Goal: Contribute content: Add original content to the website for others to see

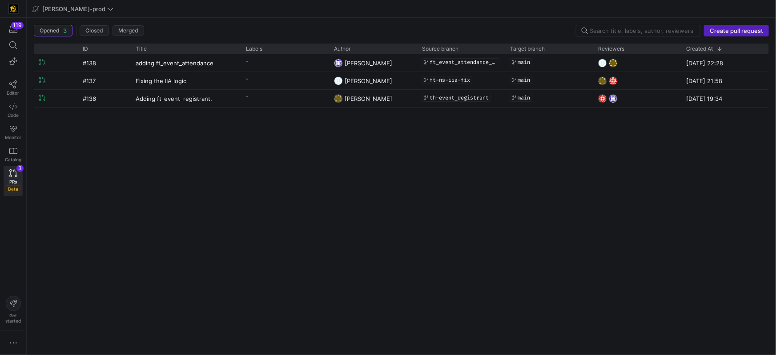
click at [276, 222] on div "#138 adding ft_event_attendance - [PERSON_NAME] ft_event_attendance_091025 main…" at bounding box center [401, 201] width 735 height 294
click at [12, 83] on icon at bounding box center [13, 84] width 8 height 8
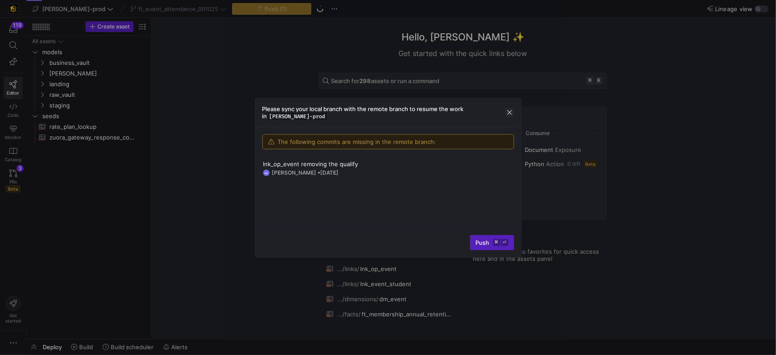
click at [507, 114] on span "button" at bounding box center [509, 112] width 9 height 9
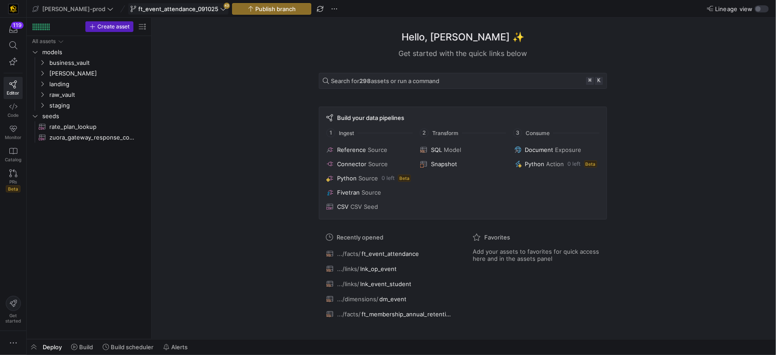
click at [185, 11] on span "ft_event_attendance_091025" at bounding box center [178, 8] width 80 height 7
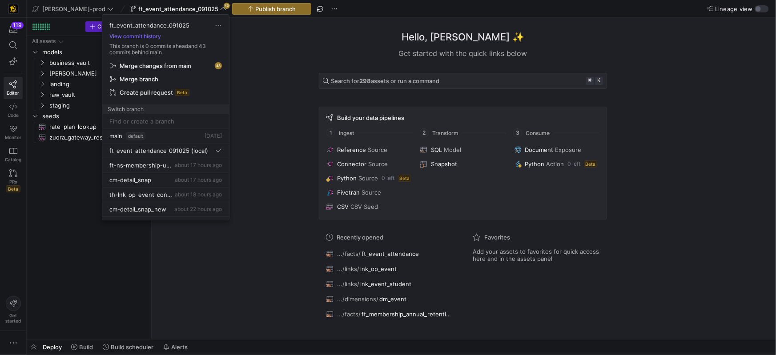
click at [144, 120] on input at bounding box center [165, 121] width 112 height 7
type input "F"
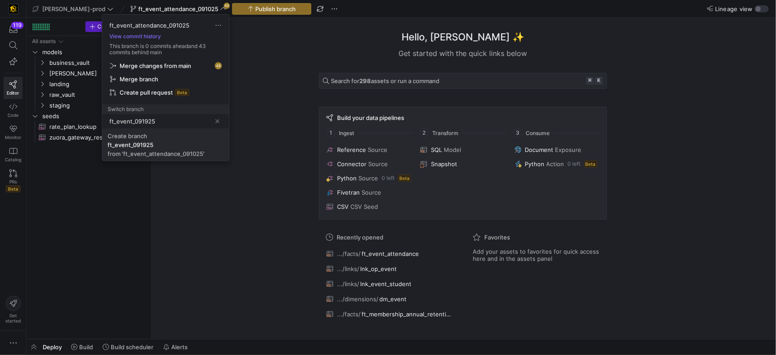
type input "ft_event_091925"
click at [143, 134] on div "Create branch" at bounding box center [128, 135] width 40 height 7
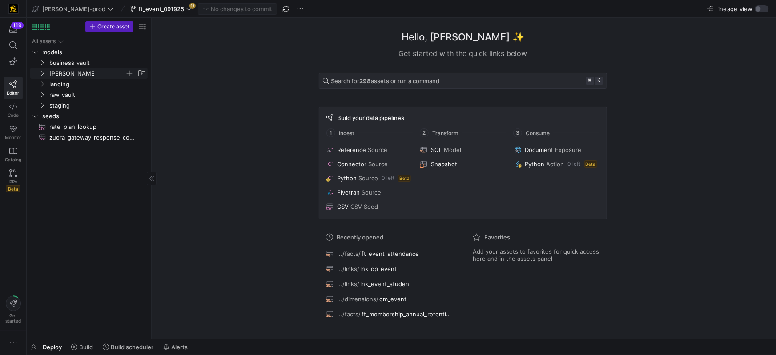
click at [44, 74] on icon "Press SPACE to select this row." at bounding box center [42, 73] width 6 height 5
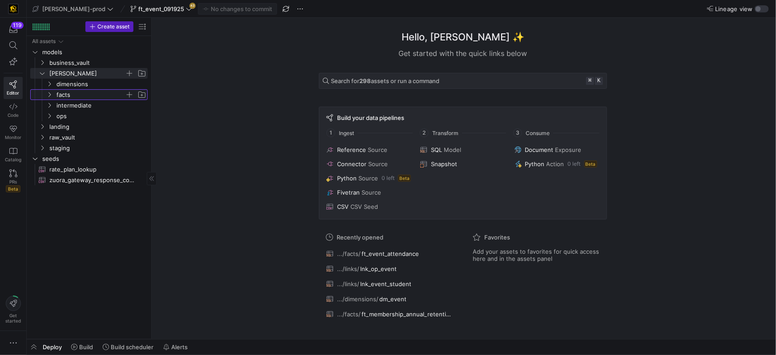
click at [51, 96] on icon "Press SPACE to select this row." at bounding box center [49, 94] width 6 height 5
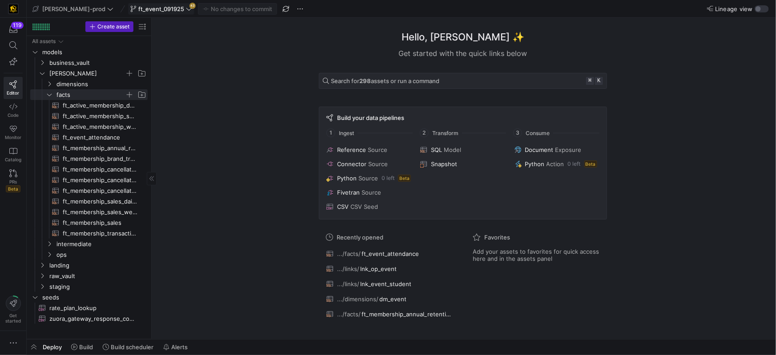
click at [149, 8] on span "ft_event_091925" at bounding box center [161, 8] width 46 height 7
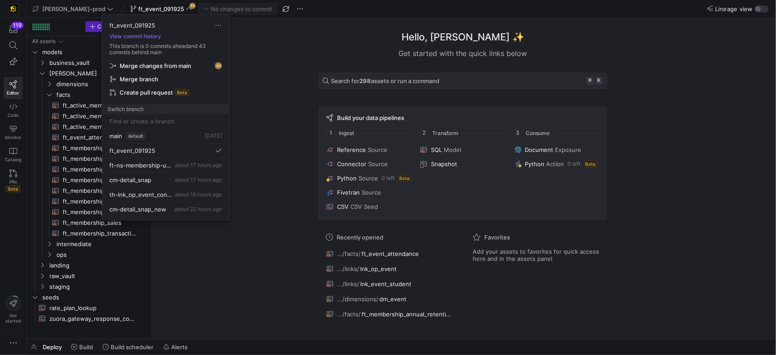
click at [157, 67] on span "Merge changes from main" at bounding box center [156, 65] width 72 height 7
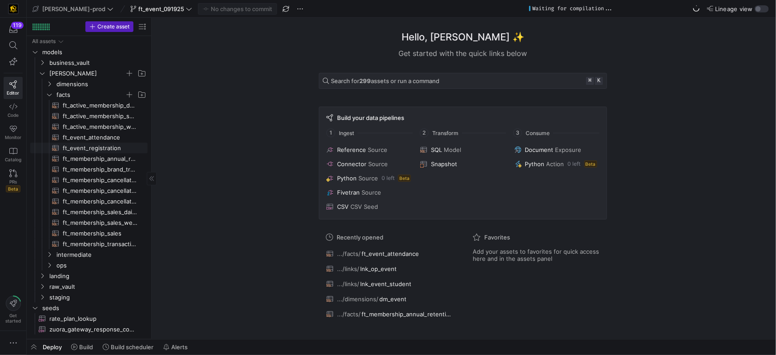
click at [102, 145] on span "ft_event_registration​​​​​​​​​​" at bounding box center [100, 148] width 75 height 10
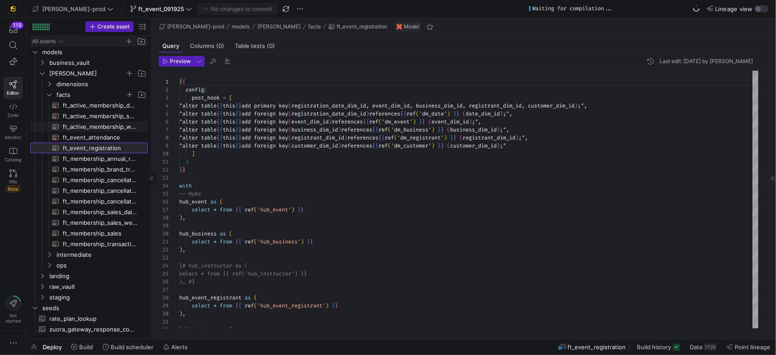
scroll to position [48, 0]
click at [92, 139] on span "ft_event_attendance​​​​​​​​​​" at bounding box center [100, 137] width 75 height 10
type textarea "{{ config( post_hook = [ "alter table {{ this }} add primary key (event_close_d…"
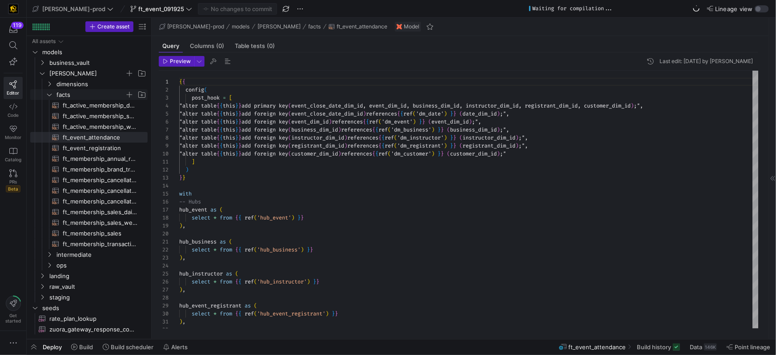
drag, startPoint x: 63, startPoint y: 92, endPoint x: 80, endPoint y: 96, distance: 17.5
click at [64, 92] on span "facts" at bounding box center [90, 95] width 68 height 10
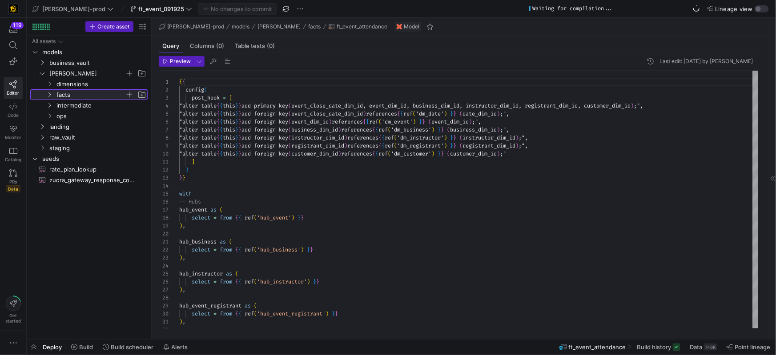
click at [134, 96] on div at bounding box center [135, 94] width 21 height 9
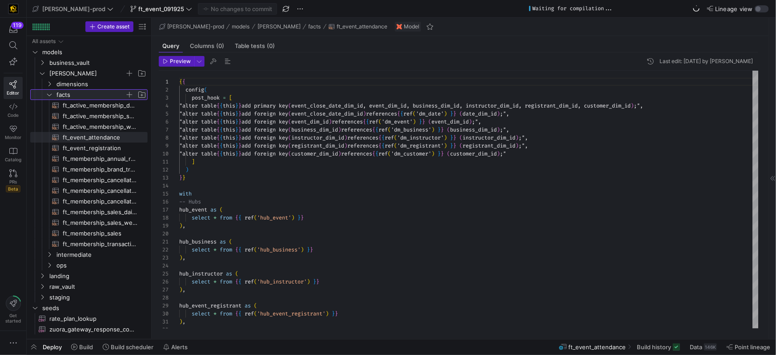
click at [130, 96] on span "button" at bounding box center [129, 94] width 9 height 9
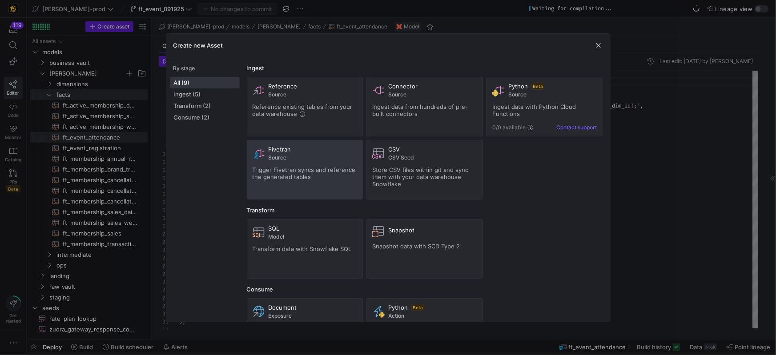
click at [303, 170] on span "Trigger Fivetran syncs and reference the generated tables" at bounding box center [303, 173] width 103 height 14
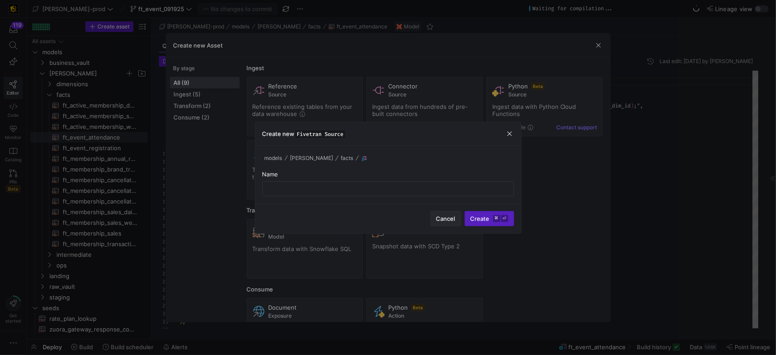
click at [444, 220] on span "Cancel" at bounding box center [445, 218] width 19 height 7
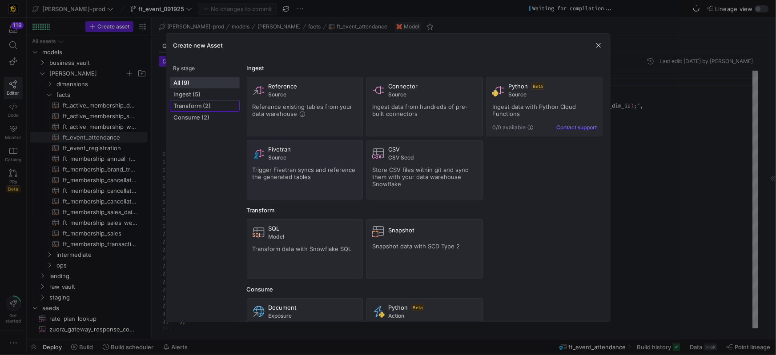
click at [203, 105] on span "Transform (2)" at bounding box center [205, 105] width 62 height 7
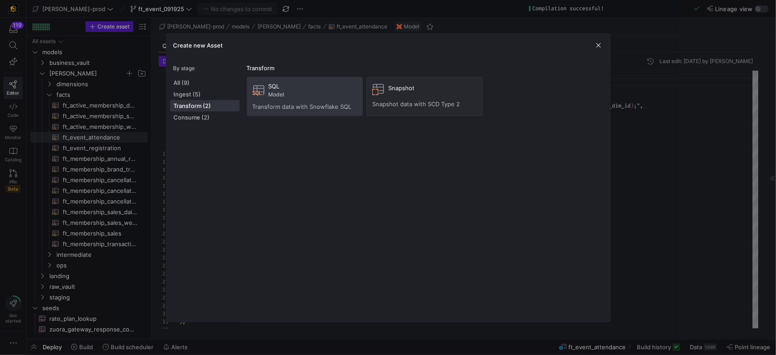
click at [280, 94] on span "Model" at bounding box center [312, 95] width 89 height 6
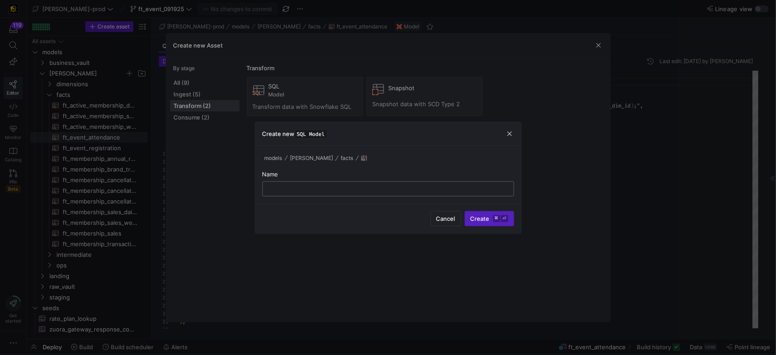
click at [323, 189] on input "text" at bounding box center [388, 188] width 236 height 7
type input "ft_event"
click at [484, 216] on span "Create ⌘ ⏎" at bounding box center [489, 218] width 38 height 7
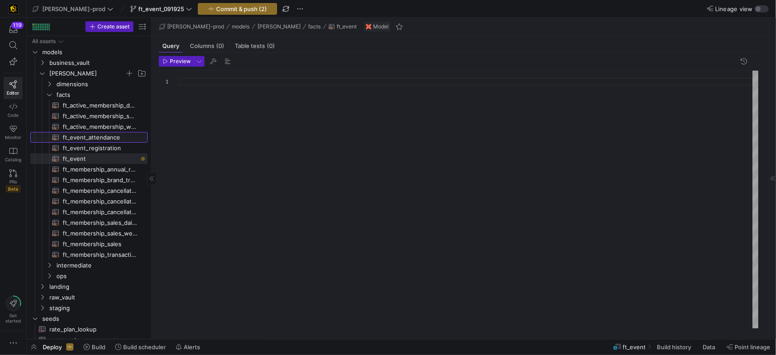
click at [112, 140] on span "ft_event_attendance​​​​​​​​​​" at bounding box center [100, 137] width 75 height 10
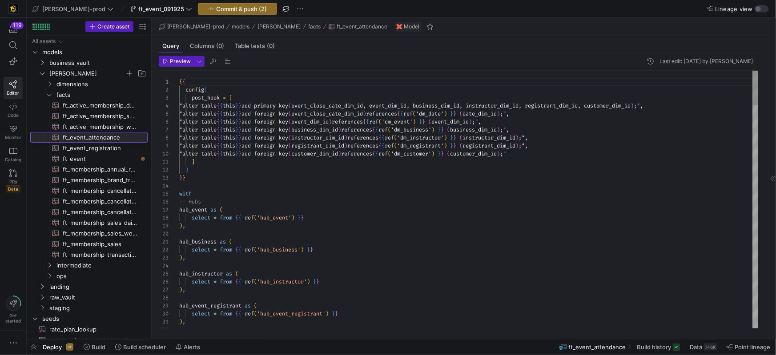
scroll to position [48, 0]
type textarea "{{ config( post_hook = [ "alter table {{ this }} add primary key (event_close_d…"
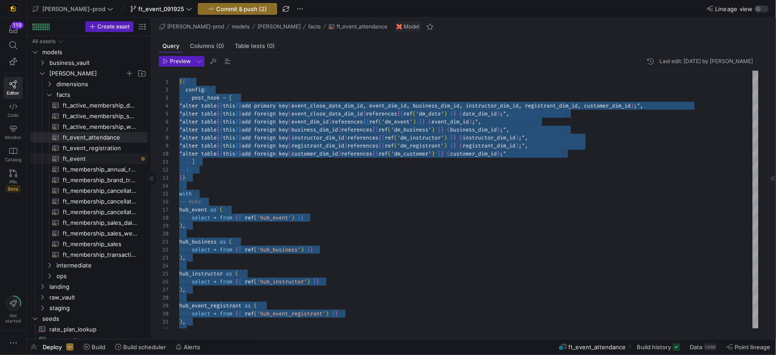
click at [88, 158] on span "ft_event​​​​​​​​​​" at bounding box center [100, 159] width 75 height 10
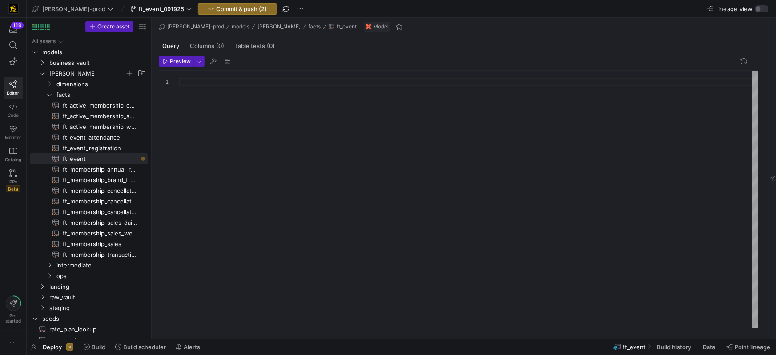
click at [302, 156] on div at bounding box center [468, 200] width 579 height 258
type textarea ", event_dim_id , business_dim_id , instructor_dim_id , registrant_dim_id , cust…"
